Goal: Information Seeking & Learning: Compare options

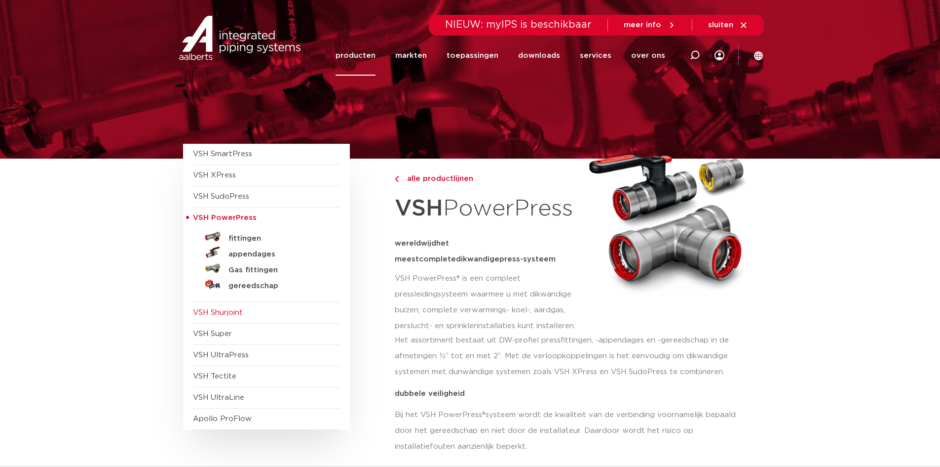
click at [223, 313] on span "VSH Shurjoint" at bounding box center [218, 312] width 50 height 7
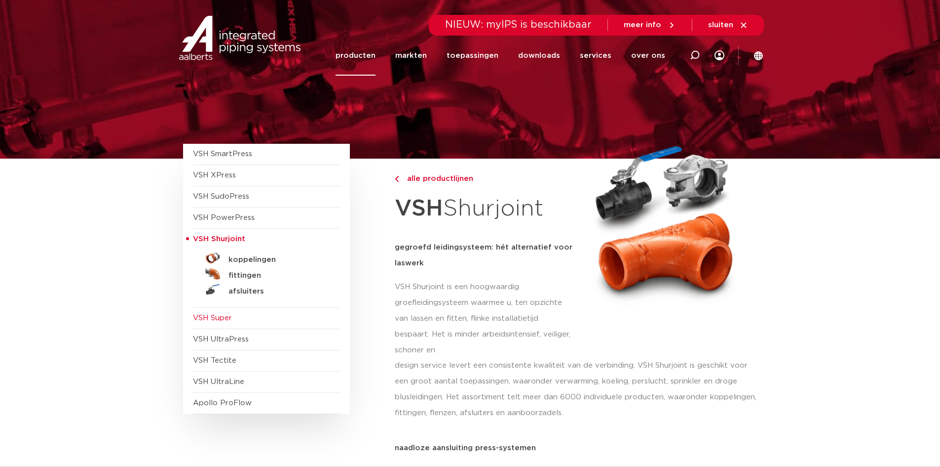
click at [225, 317] on span "VSH Super" at bounding box center [212, 317] width 39 height 7
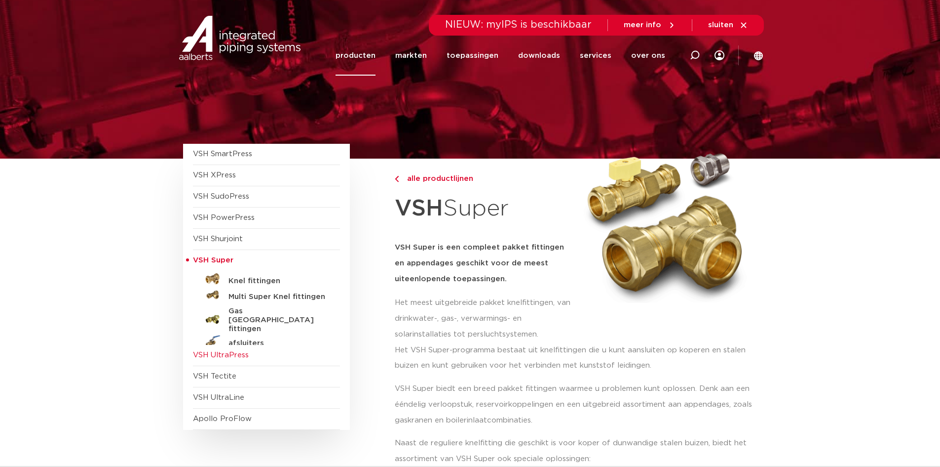
click at [221, 352] on span "VSH UltraPress" at bounding box center [221, 354] width 56 height 7
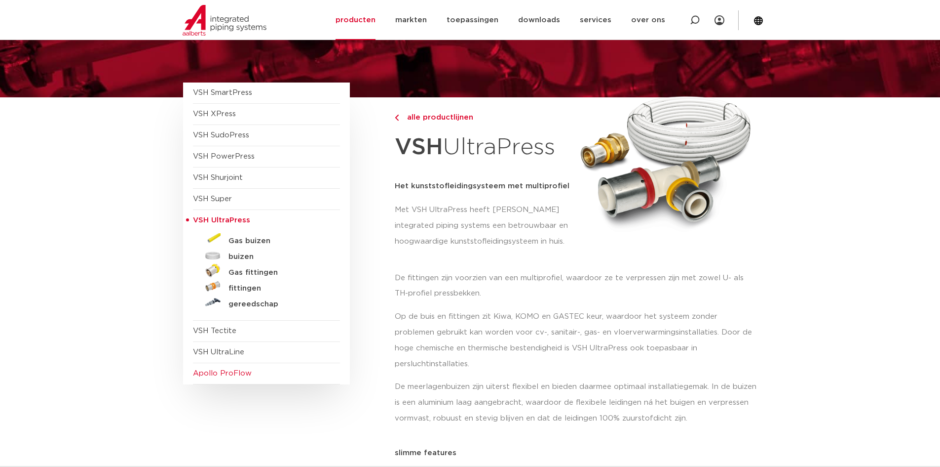
scroll to position [99, 0]
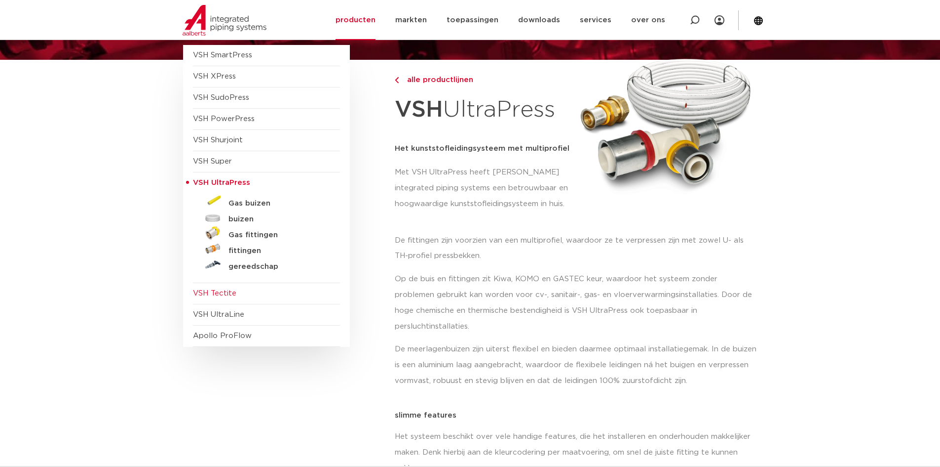
click at [225, 300] on span "VSH Tectite" at bounding box center [266, 293] width 147 height 21
click at [216, 297] on span "VSH Tectite" at bounding box center [214, 292] width 43 height 7
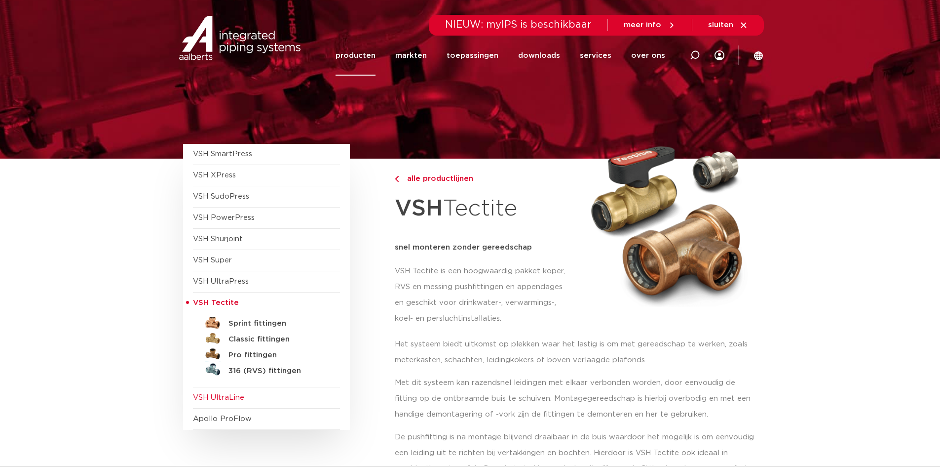
click at [219, 394] on span "VSH UltraLine" at bounding box center [218, 396] width 51 height 7
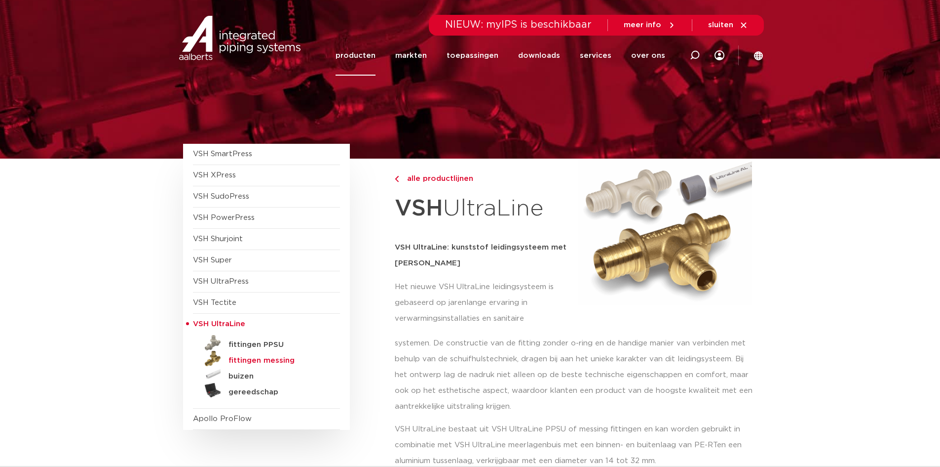
scroll to position [49, 0]
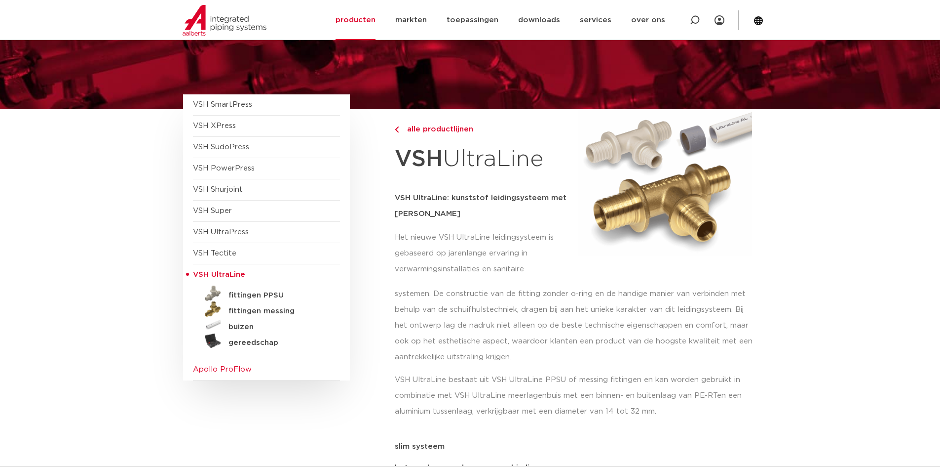
click at [232, 368] on span "Apollo ProFlow" at bounding box center [222, 368] width 59 height 7
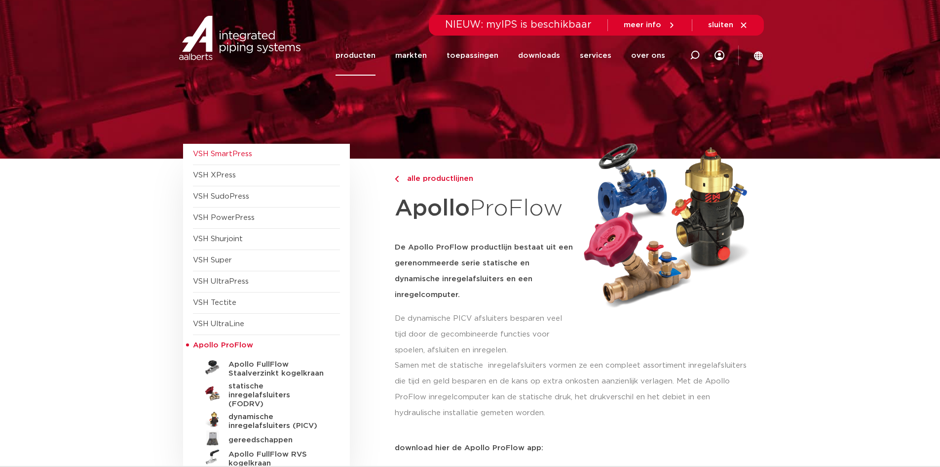
click at [244, 150] on span "VSH SmartPress" at bounding box center [222, 153] width 59 height 7
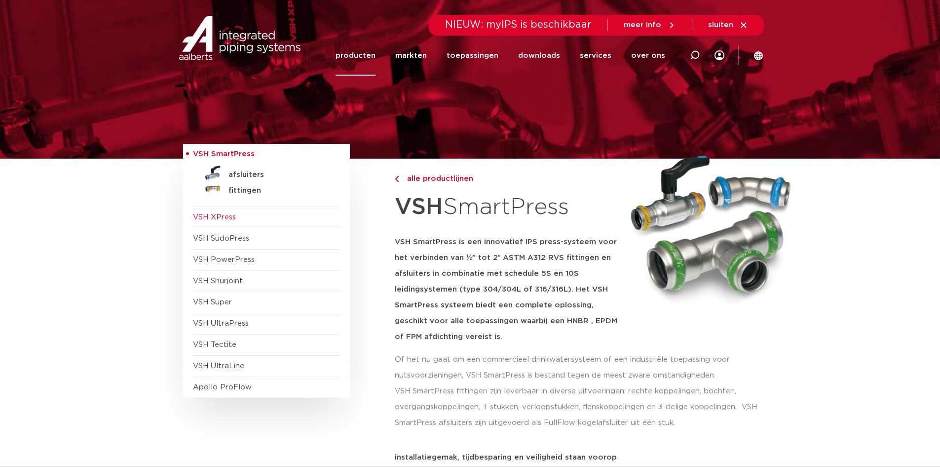
click at [249, 217] on span "VSH XPress" at bounding box center [266, 217] width 147 height 21
click at [212, 216] on span "VSH XPress" at bounding box center [214, 216] width 43 height 7
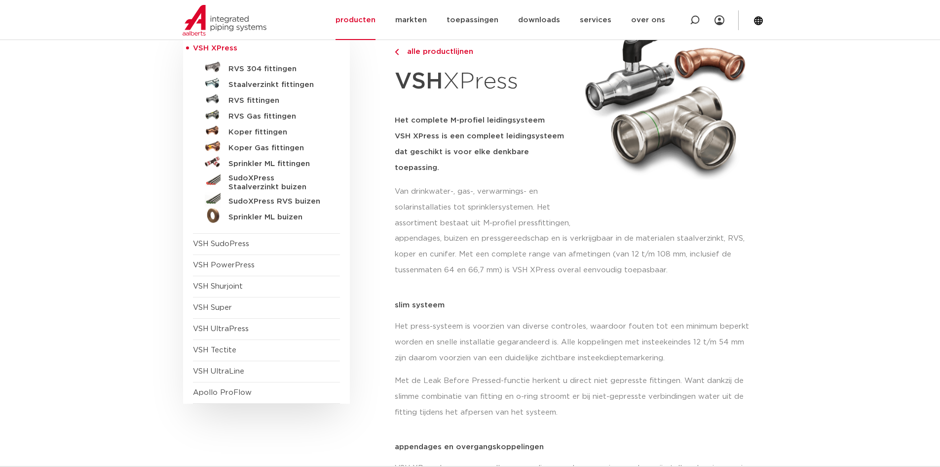
scroll to position [99, 0]
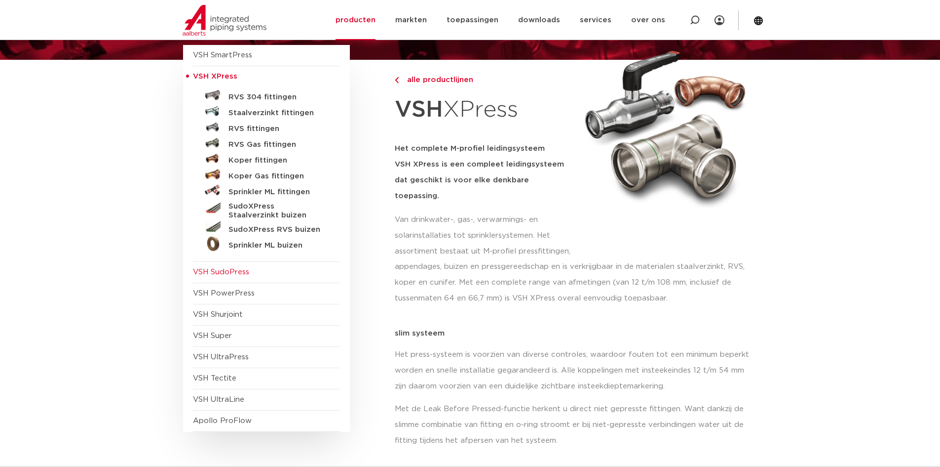
click at [234, 273] on span "VSH SudoPress" at bounding box center [221, 271] width 56 height 7
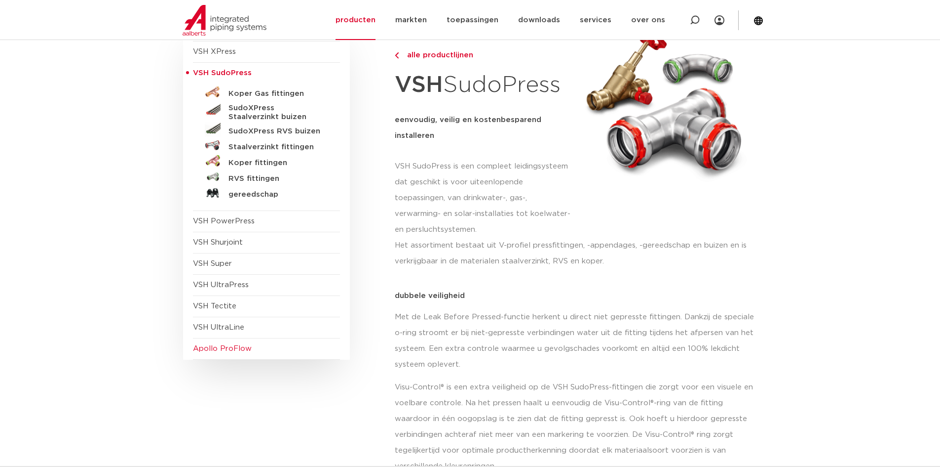
scroll to position [49, 0]
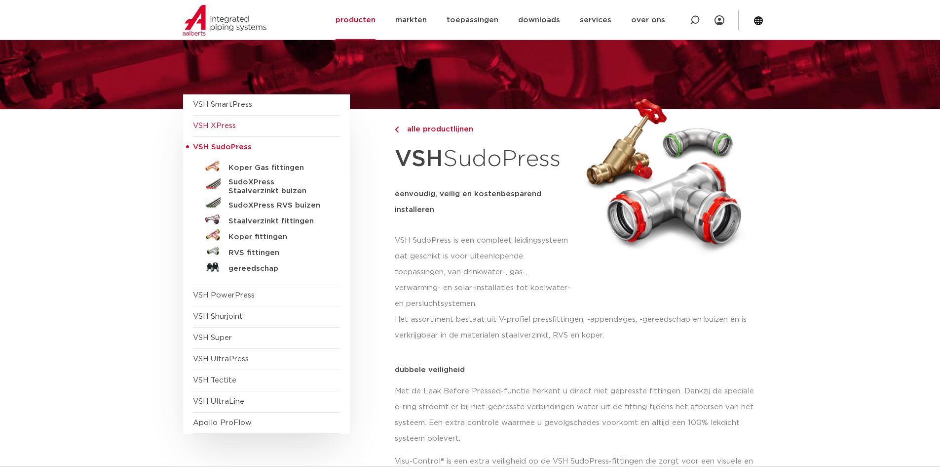
click at [231, 126] on span "VSH XPress" at bounding box center [214, 125] width 43 height 7
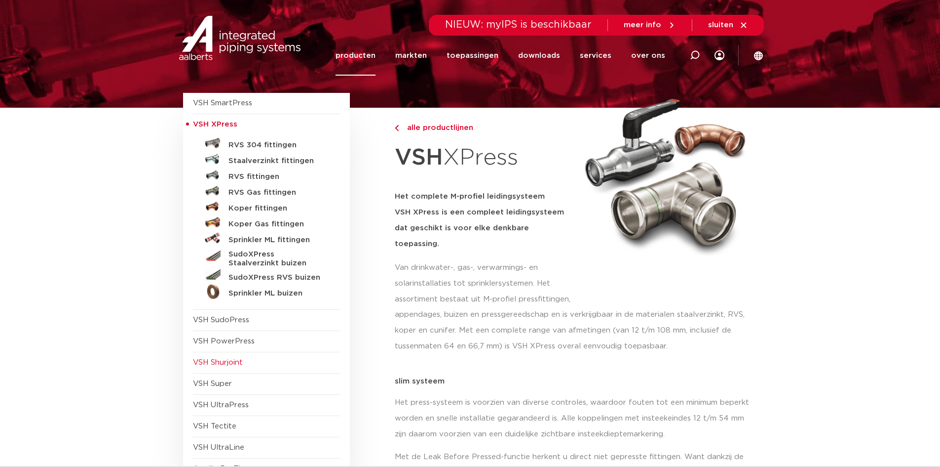
scroll to position [99, 0]
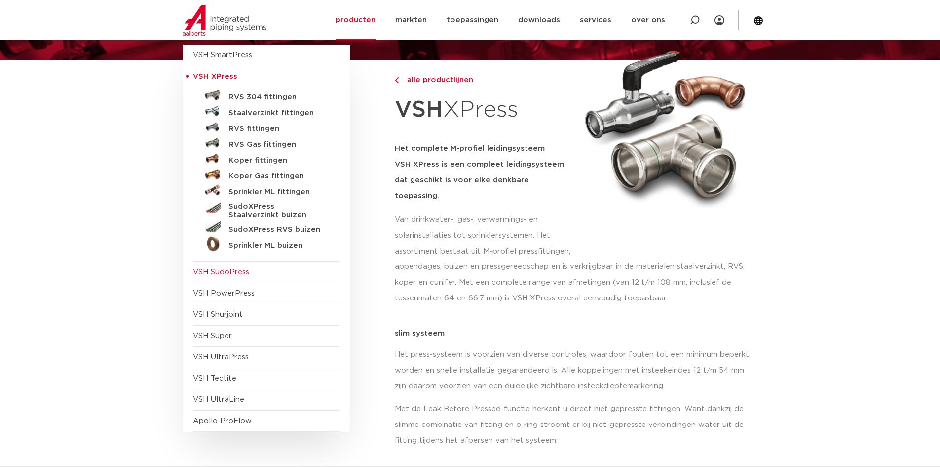
click at [223, 277] on span "VSH SudoPress" at bounding box center [266, 272] width 147 height 21
click at [266, 111] on h5 "Staalverzinkt fittingen" at bounding box center [278, 113] width 98 height 9
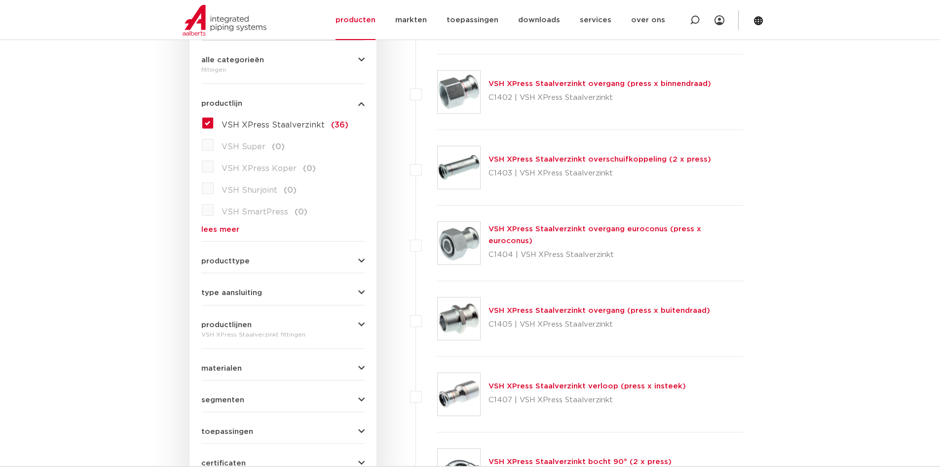
scroll to position [346, 0]
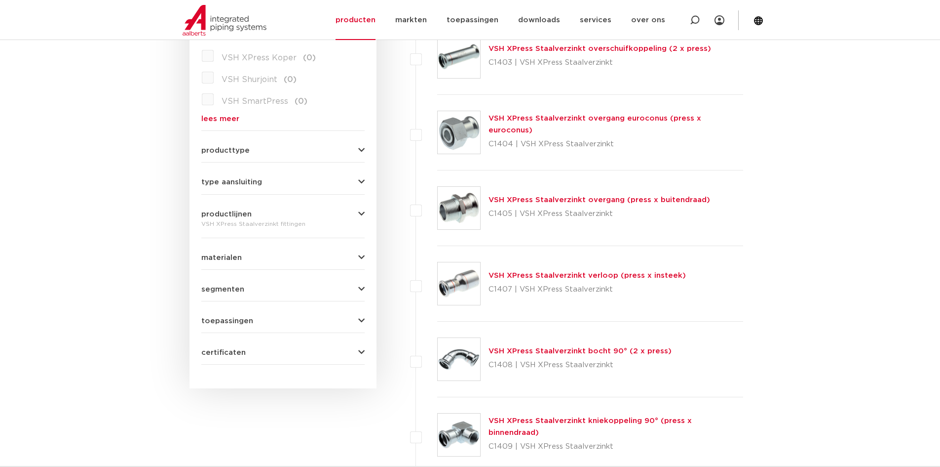
click at [295, 151] on button "producttype" at bounding box center [282, 150] width 163 height 7
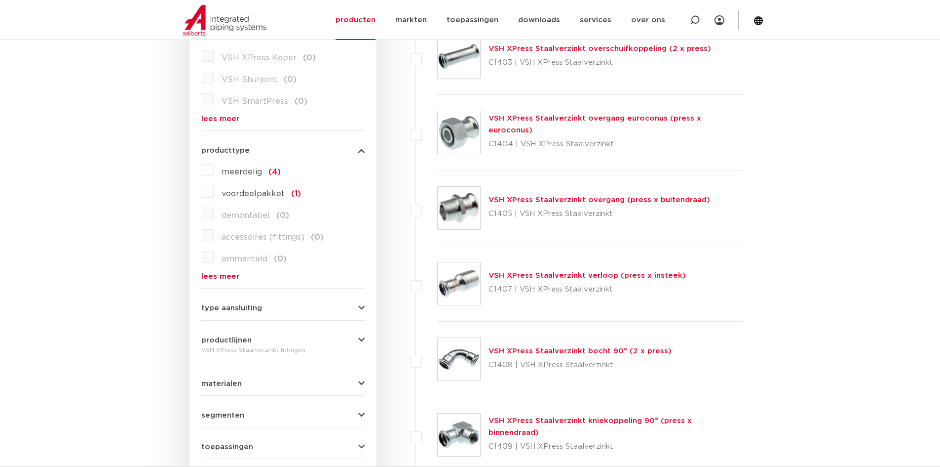
click at [295, 151] on button "producttype" at bounding box center [282, 150] width 163 height 7
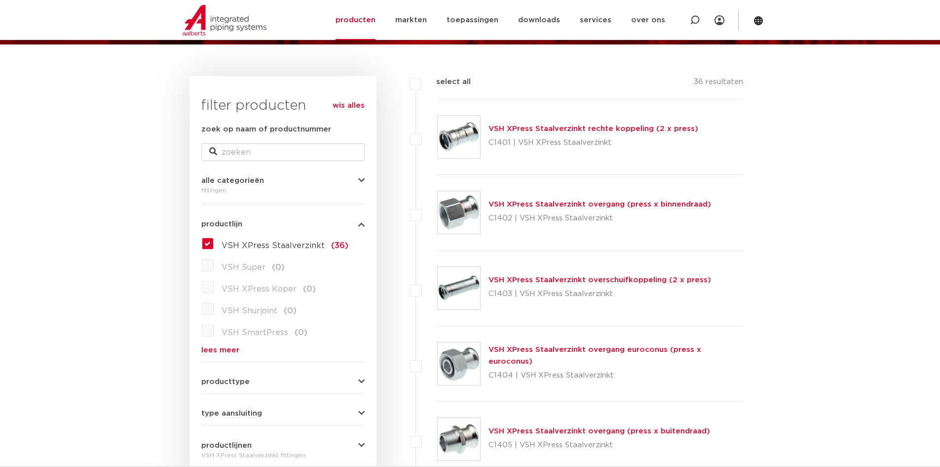
scroll to position [99, 0]
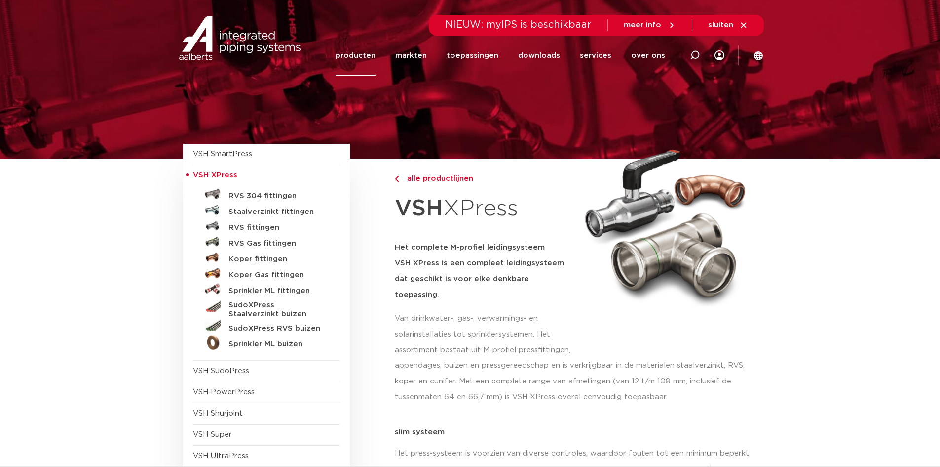
scroll to position [99, 0]
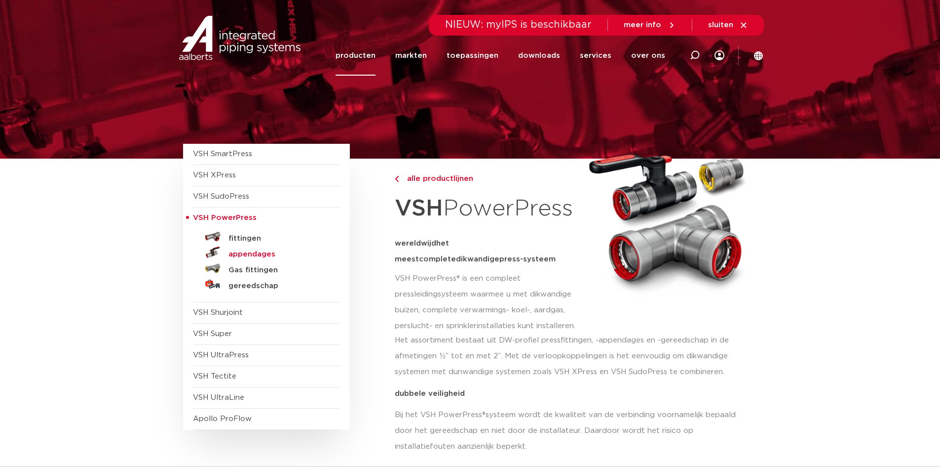
click at [262, 255] on h5 "appendages" at bounding box center [278, 254] width 98 height 9
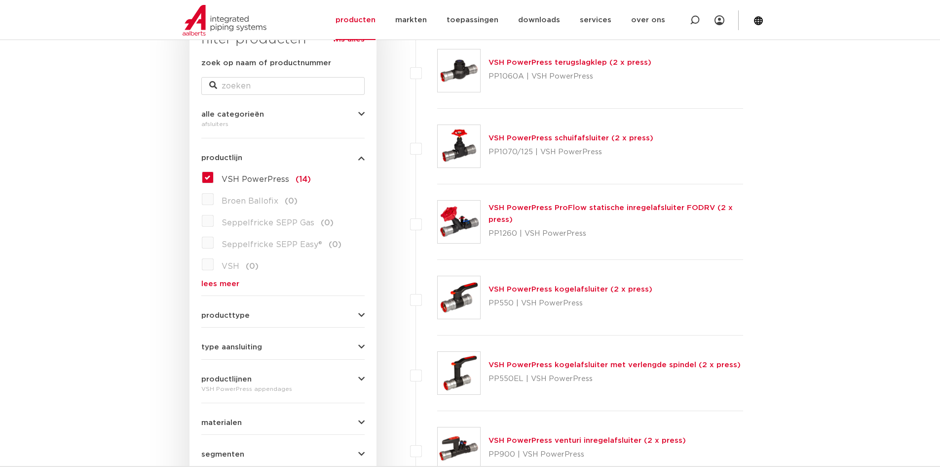
scroll to position [49, 0]
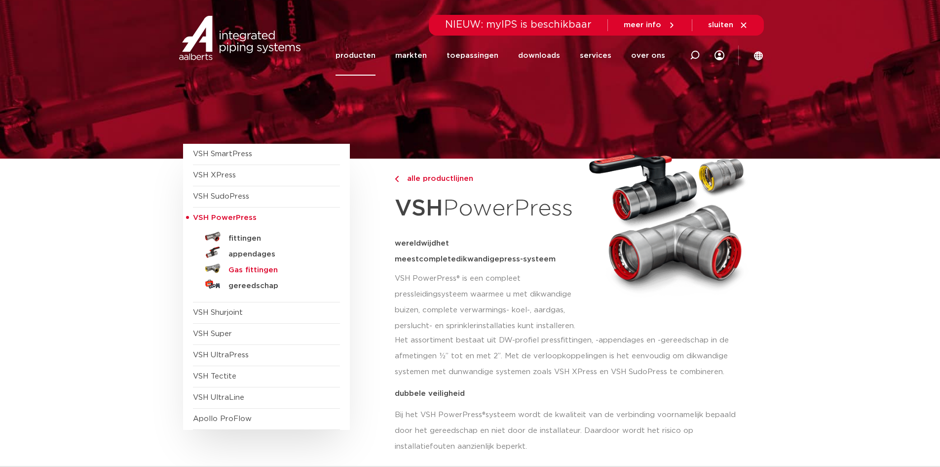
click at [240, 270] on h5 "Gas fittingen" at bounding box center [278, 270] width 98 height 9
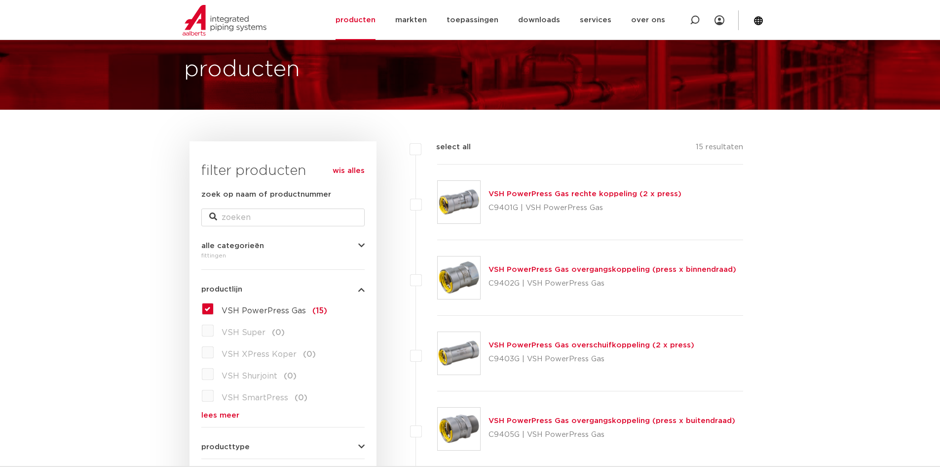
click at [614, 195] on link "VSH PowerPress Gas rechte koppeling (2 x press)" at bounding box center [585, 193] width 193 height 7
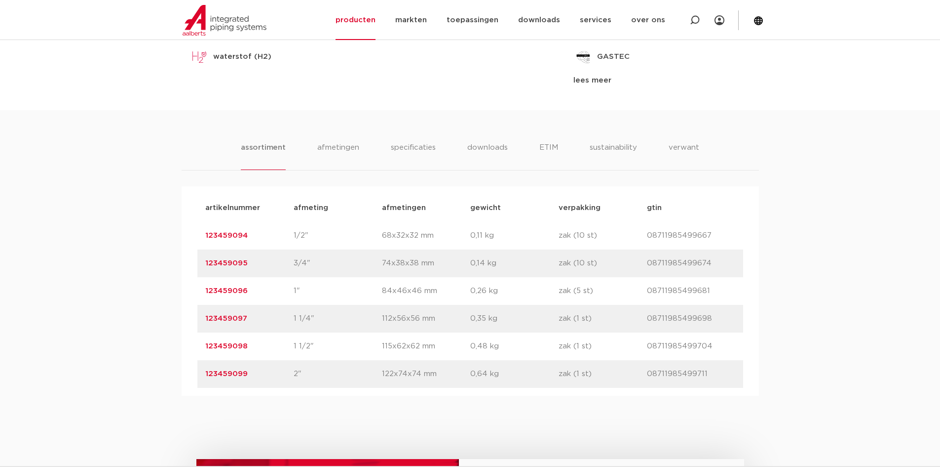
scroll to position [592, 0]
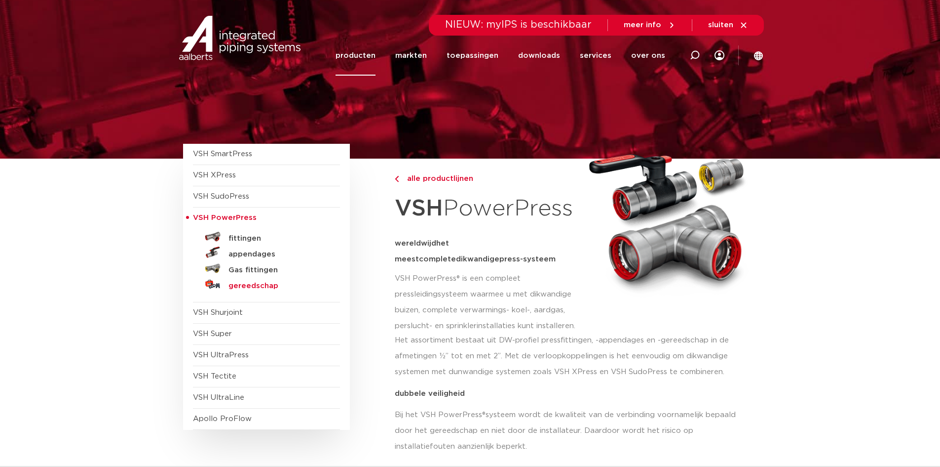
click at [259, 288] on h5 "gereedschap" at bounding box center [278, 285] width 98 height 9
click at [230, 315] on span "VSH Shurjoint" at bounding box center [218, 312] width 50 height 7
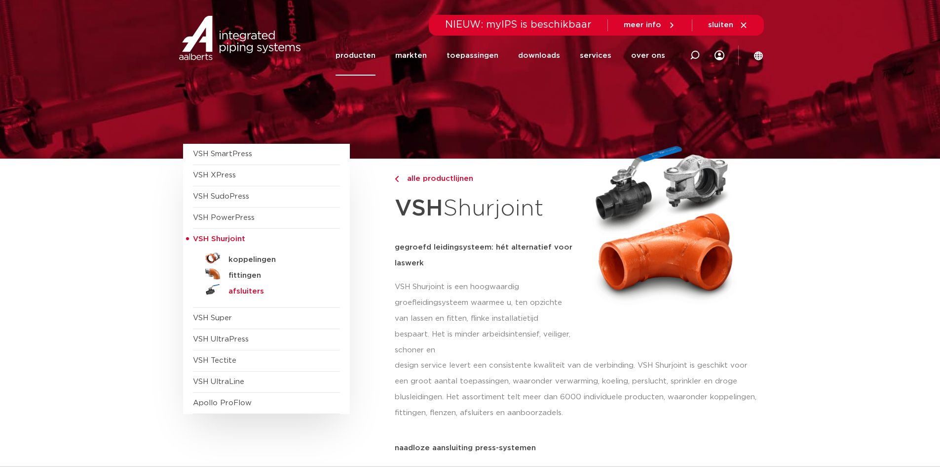
click at [245, 289] on h5 "afsluiters" at bounding box center [278, 291] width 98 height 9
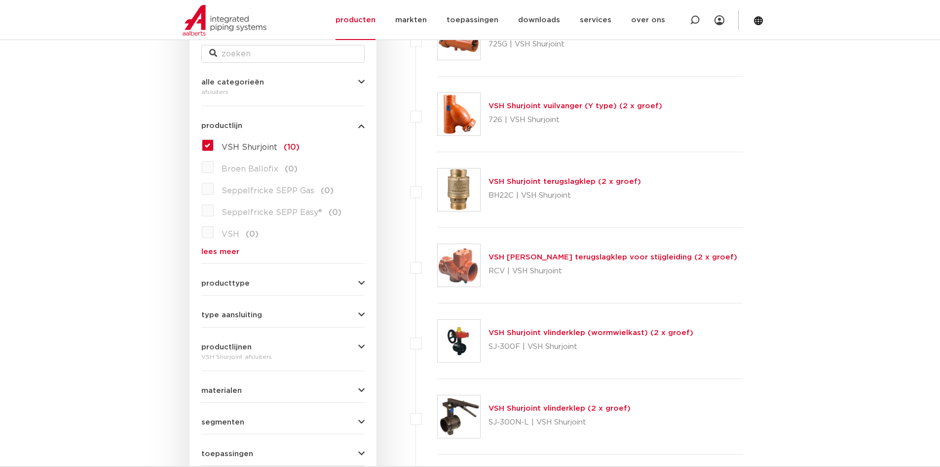
scroll to position [197, 0]
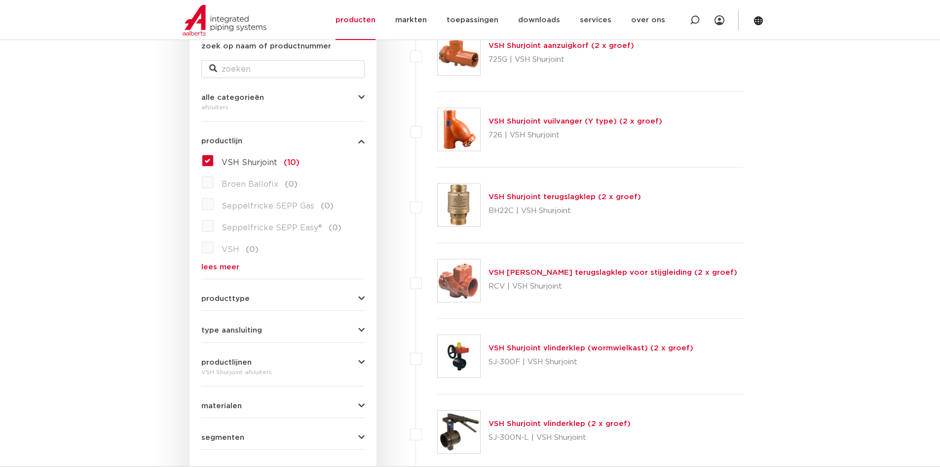
click at [360, 357] on div "productlijnen VSH Shurjoint afsluiters VSH SmartPress maak een keuze VSH SmartP…" at bounding box center [282, 363] width 163 height 27
click at [359, 362] on icon "button" at bounding box center [361, 361] width 6 height 7
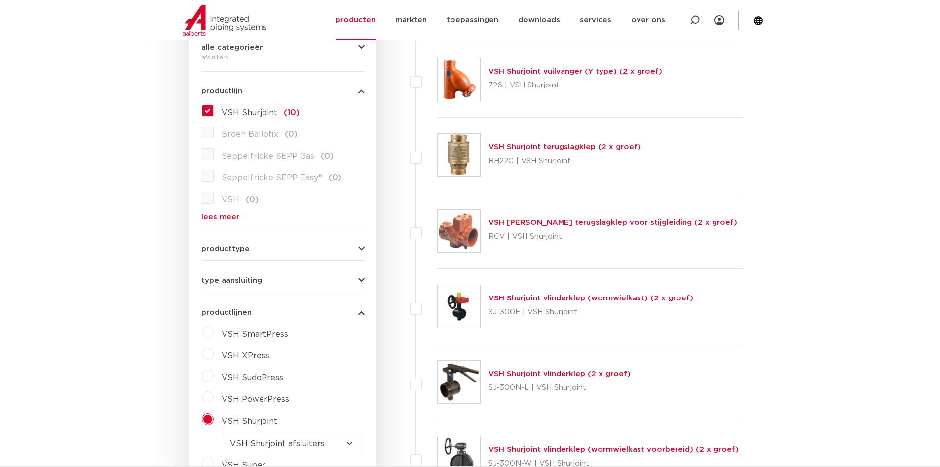
scroll to position [148, 0]
